Goal: Download file/media

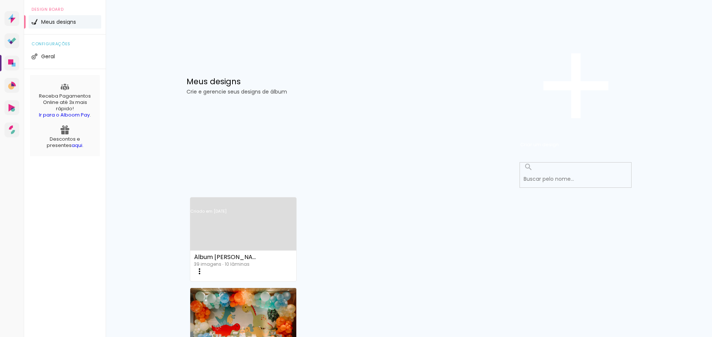
click at [225, 200] on link "Criado em [DATE]" at bounding box center [243, 221] width 106 height 42
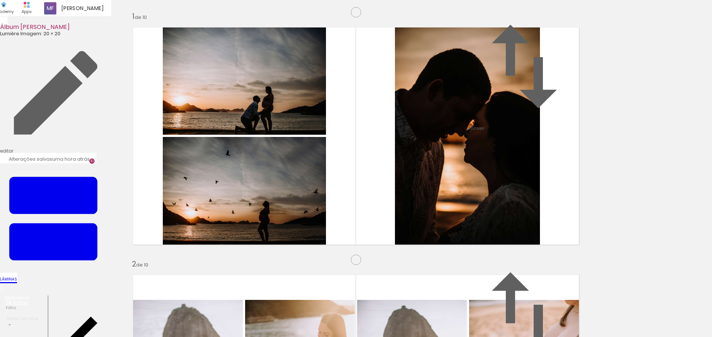
scroll to position [1627, 0]
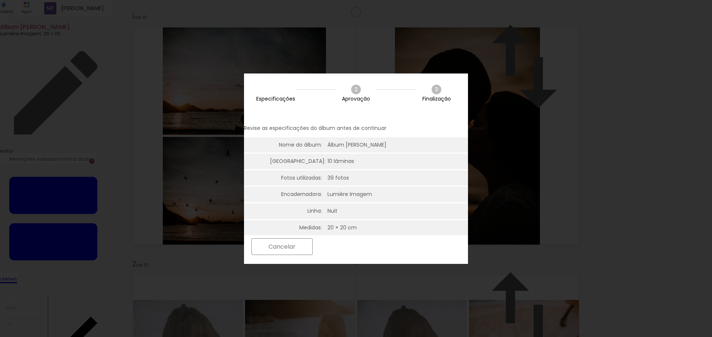
scroll to position [2, 0]
click at [0, 0] on slot "Próximo" at bounding box center [0, 0] width 0 height 0
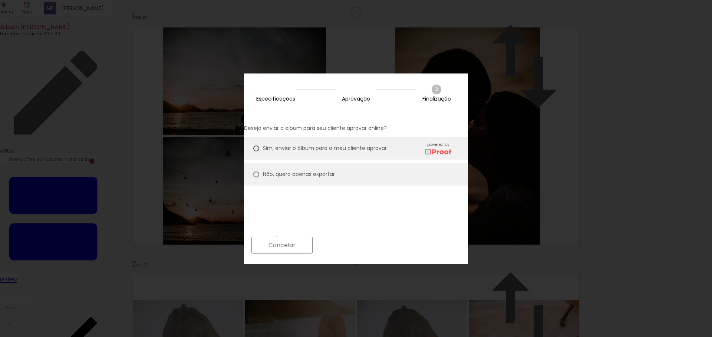
click at [625, 88] on iron-overlay-backdrop at bounding box center [356, 168] width 712 height 337
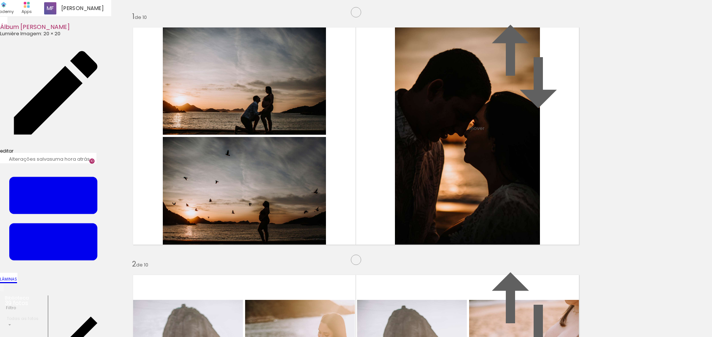
click at [82, 37] on link "editar" at bounding box center [55, 95] width 111 height 117
type input "Álbum [PERSON_NAME]"
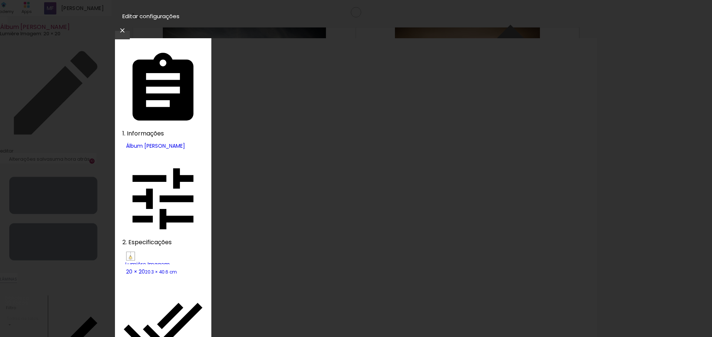
click at [161, 38] on div "1. Informações Preenchendo título... Álbum Rafael 2. Especificações Fornecedor …" at bounding box center [163, 216] width 96 height 356
click at [143, 138] on paper-button "Álbum [PERSON_NAME]" at bounding box center [153, 145] width 63 height 15
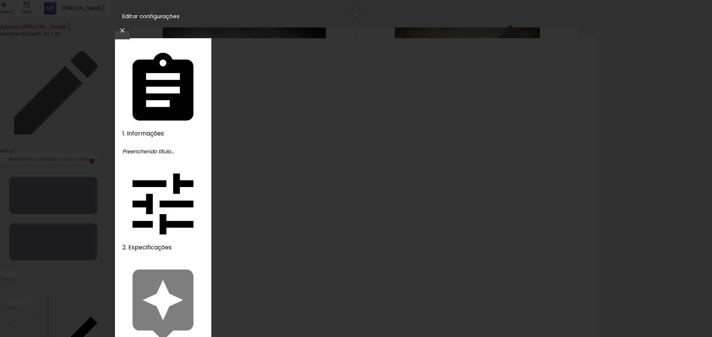
click at [127, 27] on iron-icon at bounding box center [122, 30] width 9 height 7
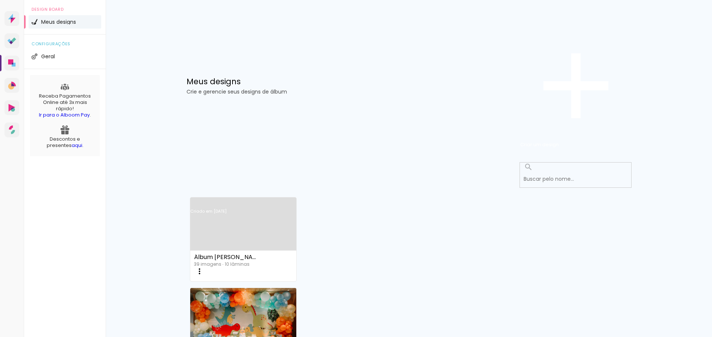
click at [240, 200] on link "Criado em [DATE]" at bounding box center [243, 221] width 106 height 42
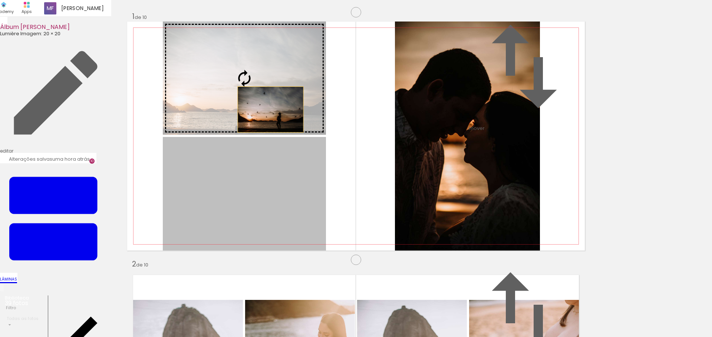
drag, startPoint x: 265, startPoint y: 198, endPoint x: 267, endPoint y: 147, distance: 51.6
click at [0, 0] on slot at bounding box center [0, 0] width 0 height 0
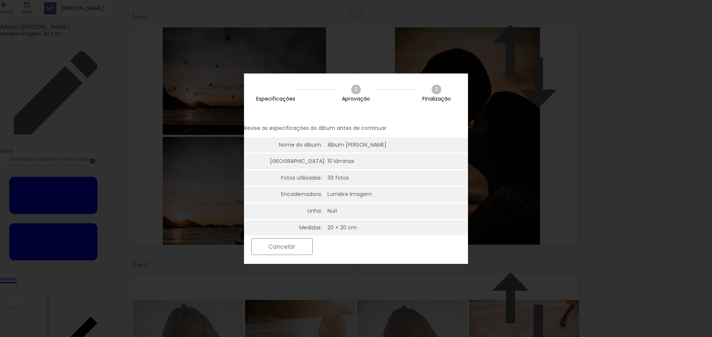
click at [0, 0] on slot "Próximo" at bounding box center [0, 0] width 0 height 0
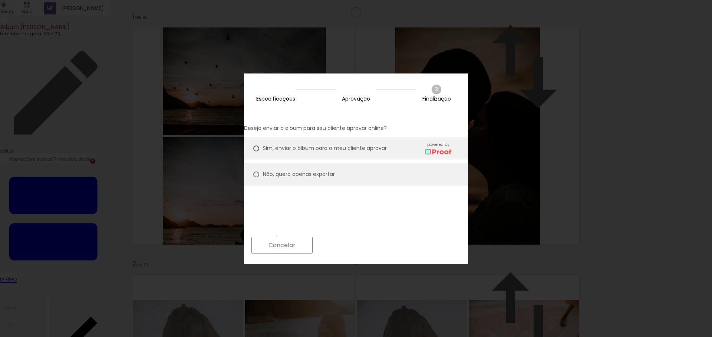
click at [0, 0] on slot "Não, quero apenas exportar" at bounding box center [0, 0] width 0 height 0
type paper-radio-button "on"
click at [0, 0] on slot "Próximo" at bounding box center [0, 0] width 0 height 0
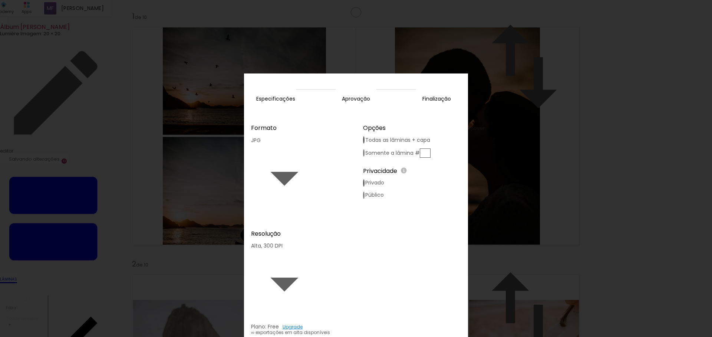
type input "Alta, 300 DPI"
click at [0, 0] on slot "Exportar" at bounding box center [0, 0] width 0 height 0
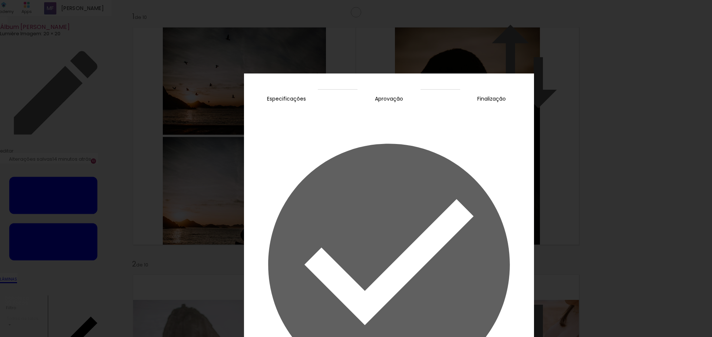
click at [0, 0] on slot "Concluir" at bounding box center [0, 0] width 0 height 0
